Goal: Check status

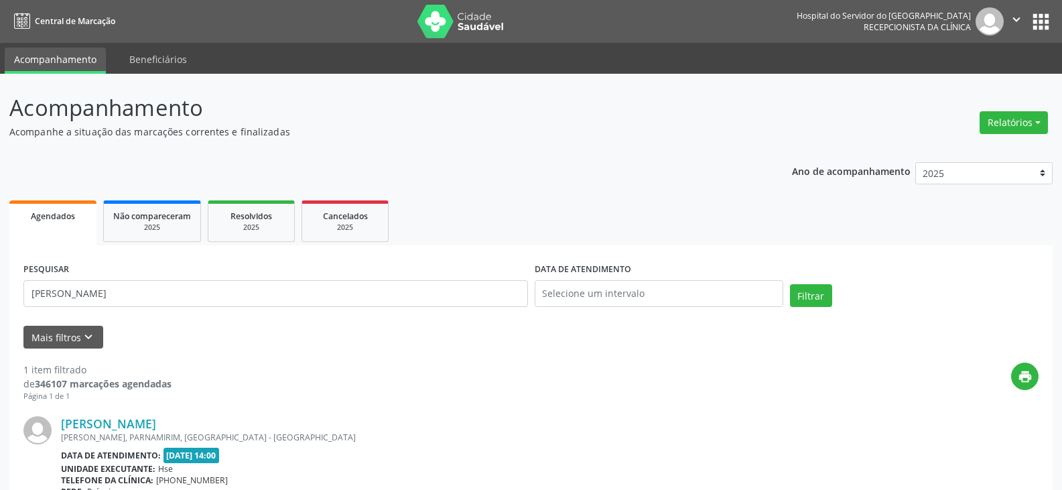
click at [176, 431] on div "[PERSON_NAME], PARNAMIRIM, [GEOGRAPHIC_DATA] - [GEOGRAPHIC_DATA]" at bounding box center [449, 436] width 776 height 11
click at [156, 423] on link "[PERSON_NAME]" at bounding box center [108, 423] width 95 height 15
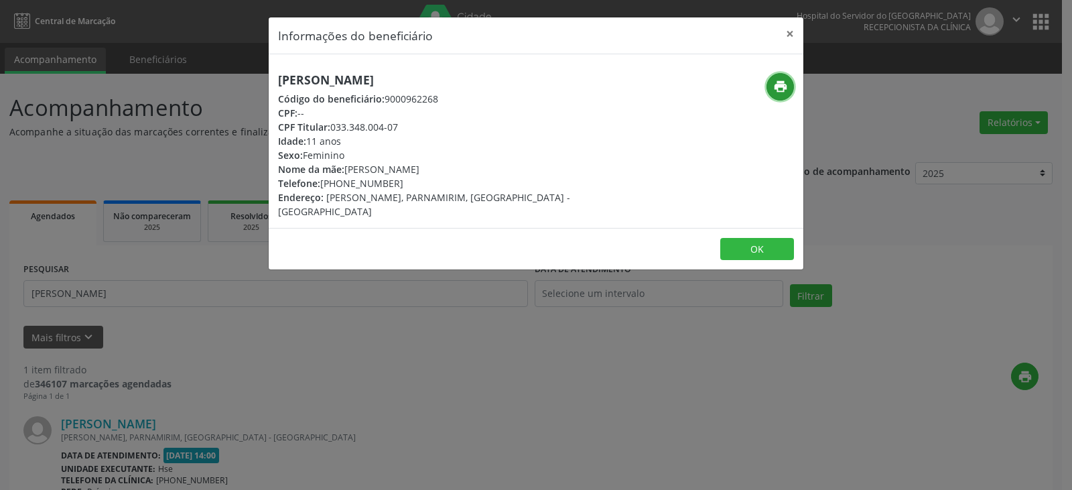
click at [775, 87] on icon "print" at bounding box center [780, 86] width 15 height 15
drag, startPoint x: 331, startPoint y: 127, endPoint x: 407, endPoint y: 124, distance: 76.4
click at [407, 124] on div "CPF Titular: 033.348.004-07" at bounding box center [447, 127] width 338 height 14
copy div "033.348.004-07"
click at [783, 28] on button "×" at bounding box center [789, 33] width 27 height 33
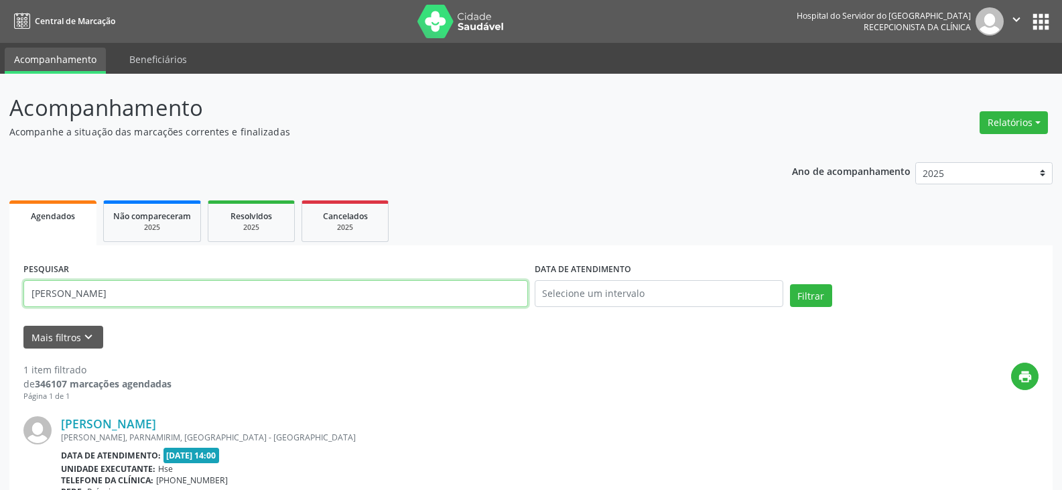
drag, startPoint x: 361, startPoint y: 288, endPoint x: 0, endPoint y: 288, distance: 361.1
click at [0, 288] on div "Acompanhamento Acompanhe a situação das marcações correntes e finalizadas Relat…" at bounding box center [531, 352] width 1062 height 556
paste input "033.348.004-07"
click at [104, 284] on input "033.348.004-07" at bounding box center [275, 293] width 504 height 27
click at [106, 292] on input "033.348.004-07" at bounding box center [275, 293] width 504 height 27
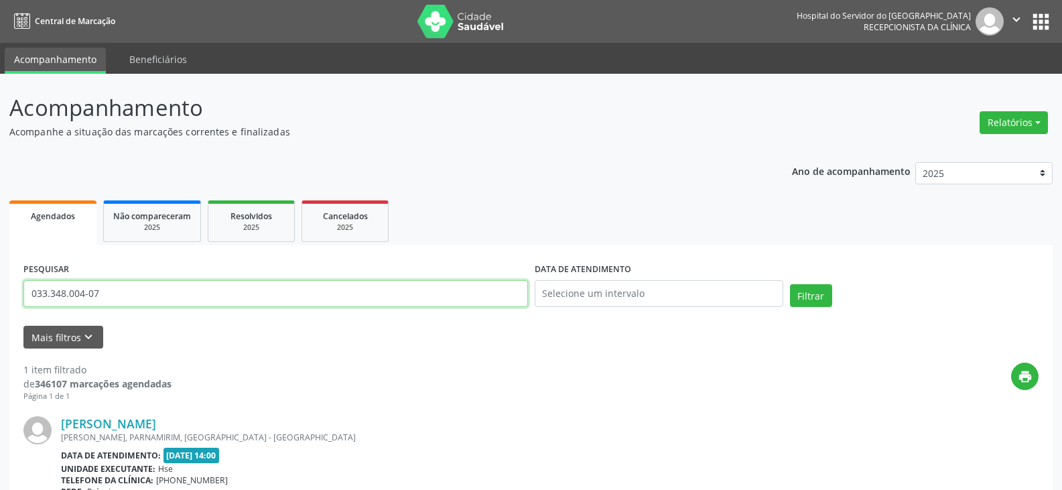
click at [790, 284] on button "Filtrar" at bounding box center [811, 295] width 42 height 23
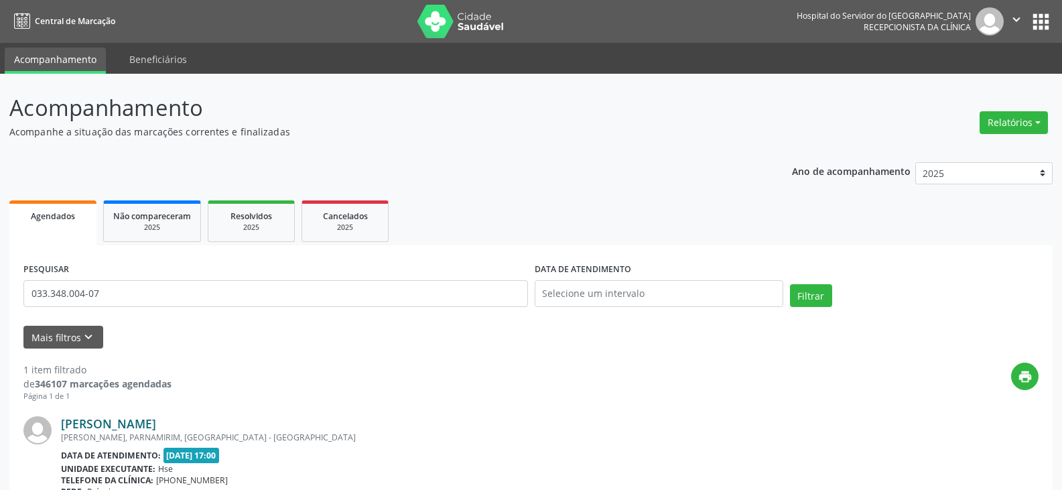
click at [106, 424] on link "[PERSON_NAME]" at bounding box center [108, 423] width 95 height 15
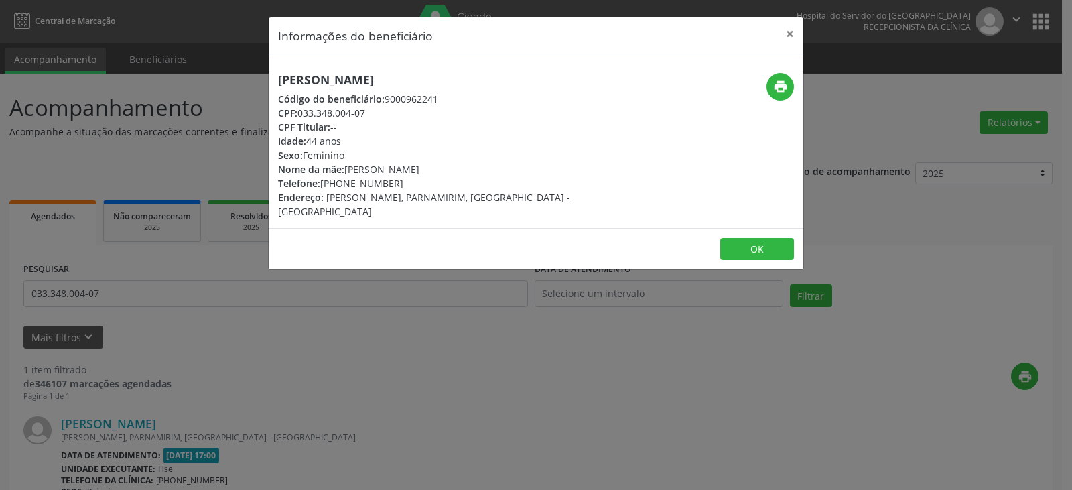
drag, startPoint x: 457, startPoint y: 83, endPoint x: 274, endPoint y: 86, distance: 182.9
click at [274, 86] on div "[PERSON_NAME] Código do beneficiário: 9000962241 CPF: 033.348.004-07 CPF Titula…" at bounding box center [447, 145] width 356 height 145
copy h5 "[PERSON_NAME]"
click at [799, 31] on button "×" at bounding box center [789, 33] width 27 height 33
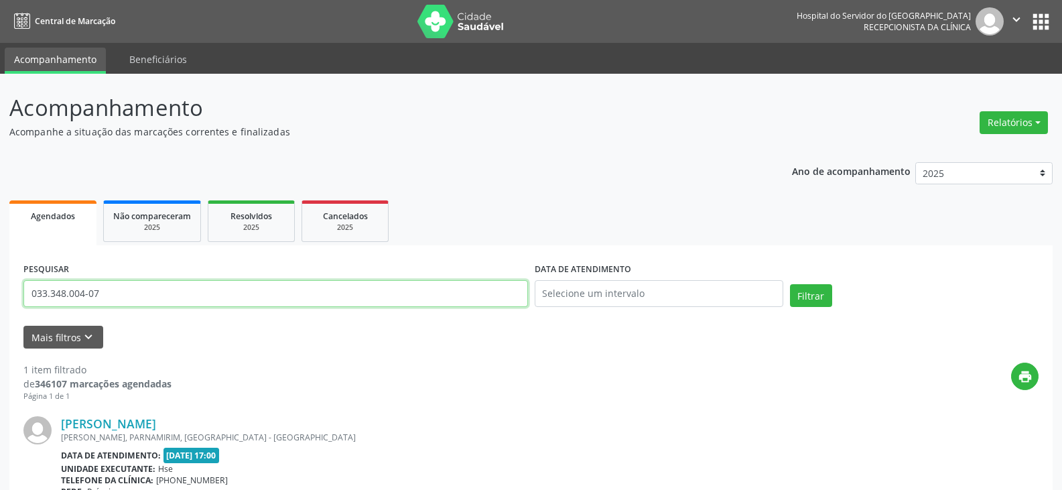
drag, startPoint x: 363, startPoint y: 288, endPoint x: 18, endPoint y: 308, distance: 345.6
click at [18, 308] on div "PESQUISAR 033.348.004-07 DATA DE ATENDIMENTO Filtrar UNIDADE EXECUTANTE Selecio…" at bounding box center [530, 432] width 1043 height 375
paste input "[PERSON_NAME]"
click at [790, 284] on button "Filtrar" at bounding box center [811, 295] width 42 height 23
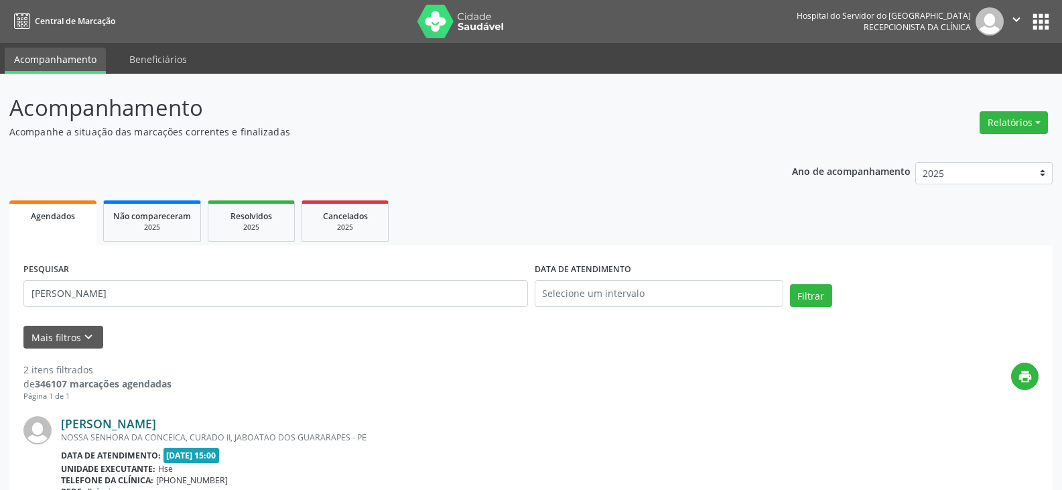
click at [156, 420] on link "[PERSON_NAME]" at bounding box center [108, 423] width 95 height 15
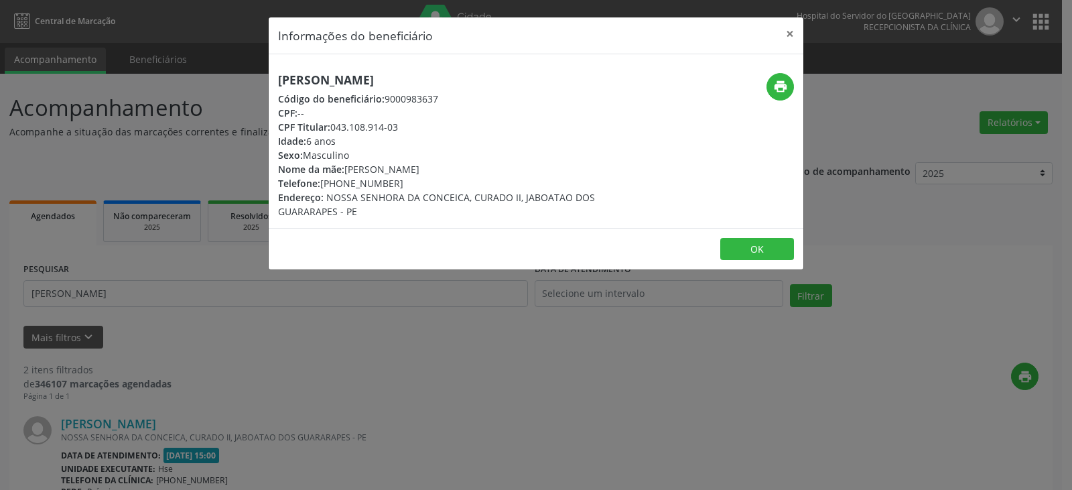
drag, startPoint x: 330, startPoint y: 126, endPoint x: 416, endPoint y: 129, distance: 85.8
click at [416, 129] on div "CPF Titular: 043.108.914-03" at bounding box center [447, 127] width 338 height 14
copy div "043.108.914-03"
drag, startPoint x: 543, startPoint y: 75, endPoint x: 534, endPoint y: 77, distance: 8.9
click at [534, 77] on h5 "[PERSON_NAME]" at bounding box center [447, 80] width 338 height 14
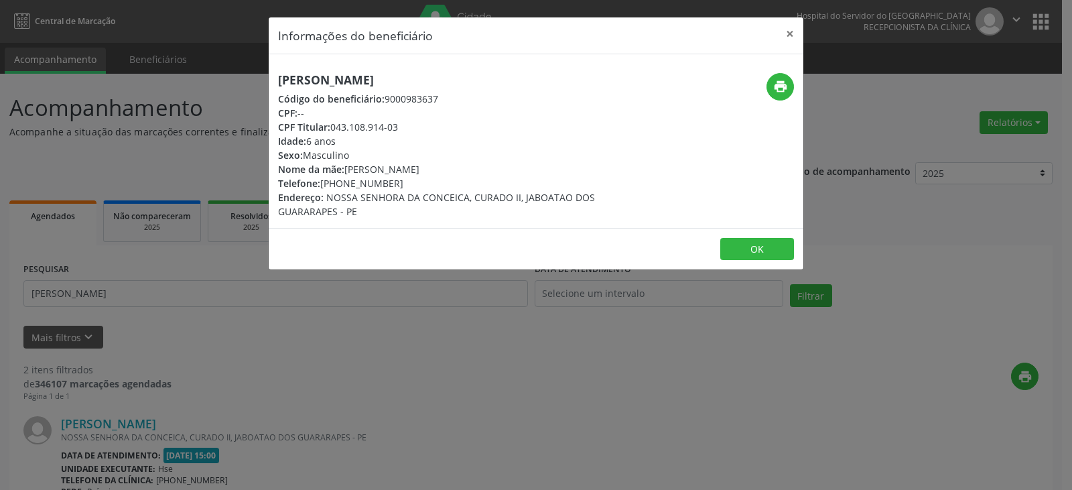
click at [551, 79] on h5 "[PERSON_NAME]" at bounding box center [447, 80] width 338 height 14
drag, startPoint x: 551, startPoint y: 79, endPoint x: 287, endPoint y: 84, distance: 264.0
click at [287, 84] on h5 "[PERSON_NAME]" at bounding box center [447, 80] width 338 height 14
drag, startPoint x: 332, startPoint y: 126, endPoint x: 408, endPoint y: 131, distance: 76.5
click at [408, 131] on div "CPF Titular: 043.108.914-03" at bounding box center [447, 127] width 338 height 14
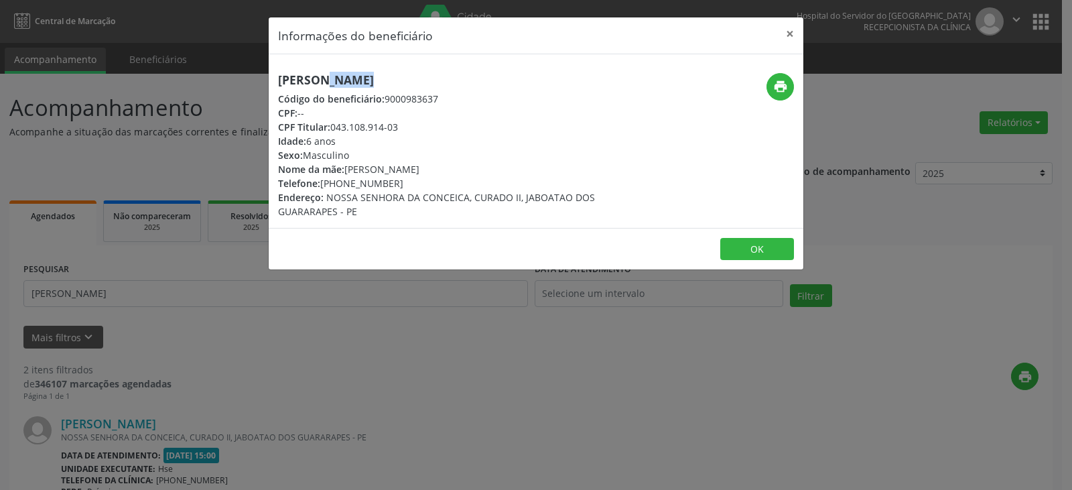
copy div "043.108.914-03"
click at [786, 30] on button "×" at bounding box center [789, 33] width 27 height 33
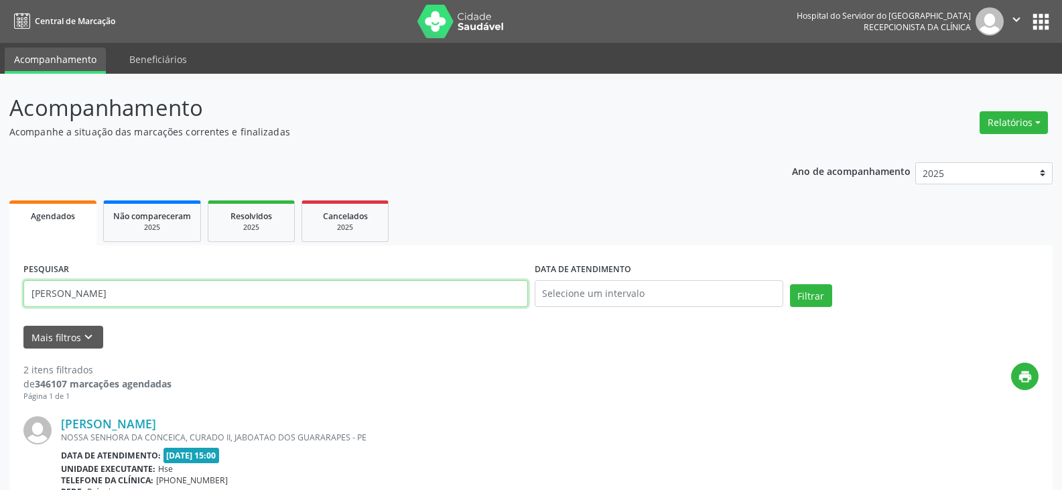
drag, startPoint x: 264, startPoint y: 298, endPoint x: 0, endPoint y: 306, distance: 264.1
click at [0, 306] on div "Acompanhamento Acompanhe a situação das marcações correntes e finalizadas Relat…" at bounding box center [531, 454] width 1062 height 760
paste input "043.108.914-03"
type input "043.108.914-03"
click at [790, 284] on button "Filtrar" at bounding box center [811, 295] width 42 height 23
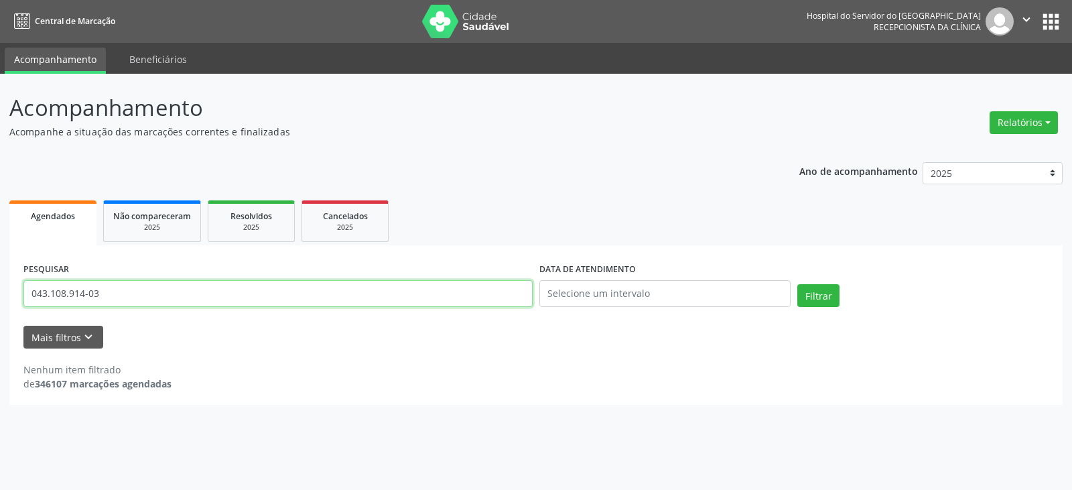
click at [131, 299] on input "043.108.914-03" at bounding box center [277, 293] width 509 height 27
click at [797, 284] on button "Filtrar" at bounding box center [818, 295] width 42 height 23
